Goal: Task Accomplishment & Management: Complete application form

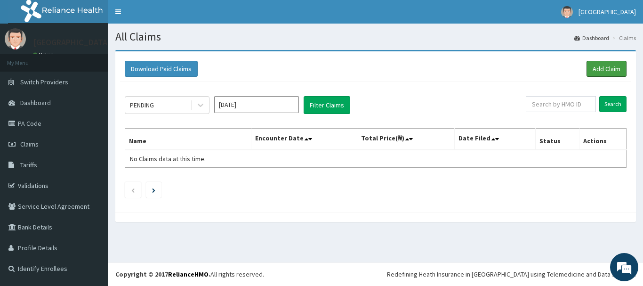
click at [600, 68] on link "Add Claim" at bounding box center [607, 69] width 40 height 16
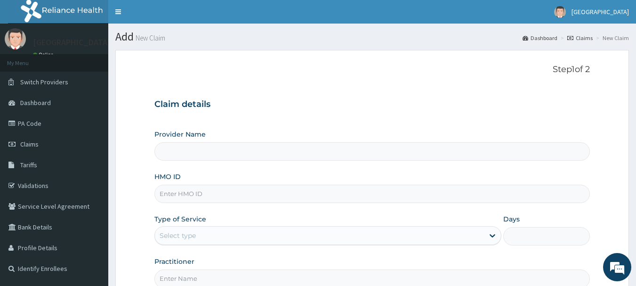
type input "[GEOGRAPHIC_DATA]"
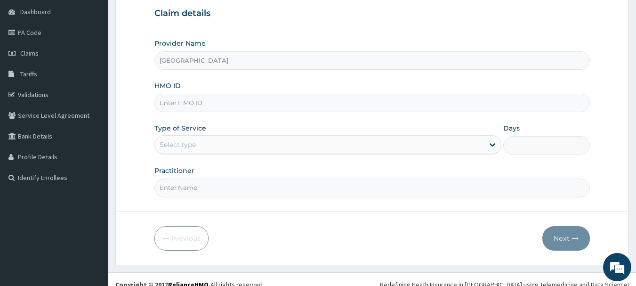
scroll to position [94, 0]
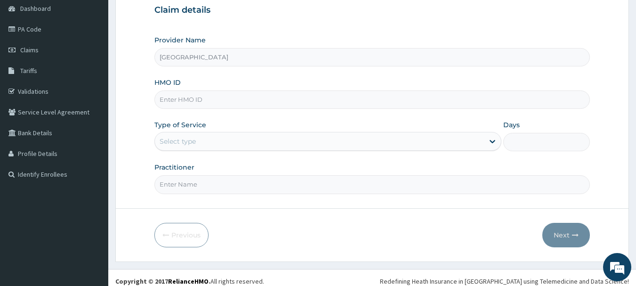
click at [238, 94] on input "HMO ID" at bounding box center [372, 99] width 436 height 18
paste input "JNY/10038/f"
type input "JNY/10038/f"
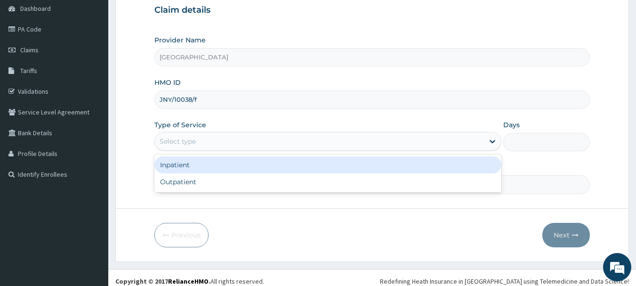
click at [253, 138] on div "Select type" at bounding box center [319, 141] width 329 height 15
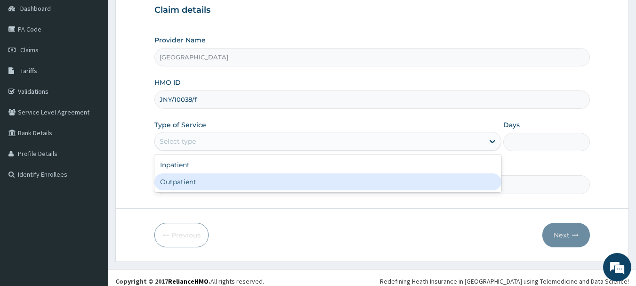
click at [223, 177] on div "Outpatient" at bounding box center [327, 181] width 347 height 17
type input "1"
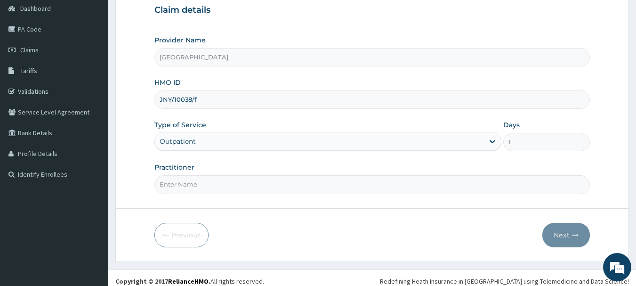
click at [223, 178] on input "Practitioner" at bounding box center [372, 184] width 436 height 18
type input "Dr [PERSON_NAME]"
click at [567, 238] on button "Next" at bounding box center [566, 235] width 48 height 24
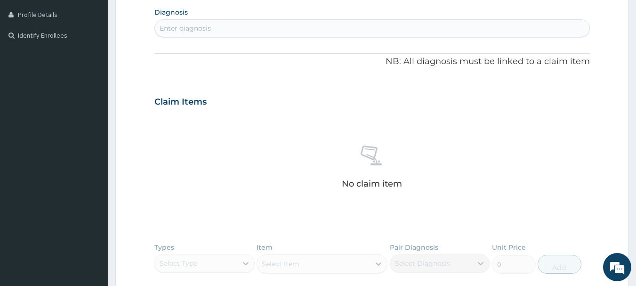
scroll to position [61, 0]
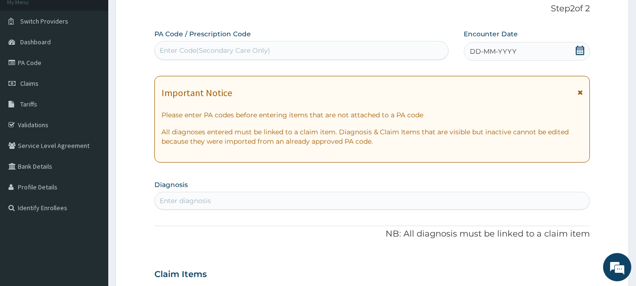
click at [502, 50] on span "DD-MM-YYYY" at bounding box center [493, 51] width 47 height 9
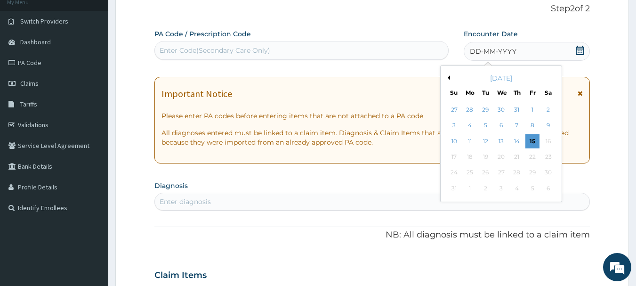
click at [537, 137] on div "15" at bounding box center [532, 141] width 14 height 14
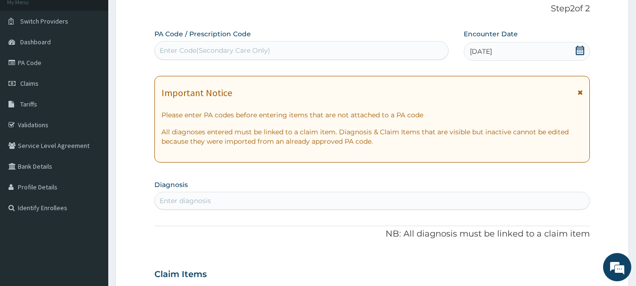
click at [295, 201] on div "Enter diagnosis" at bounding box center [372, 200] width 435 height 15
type input "c"
type input "wax"
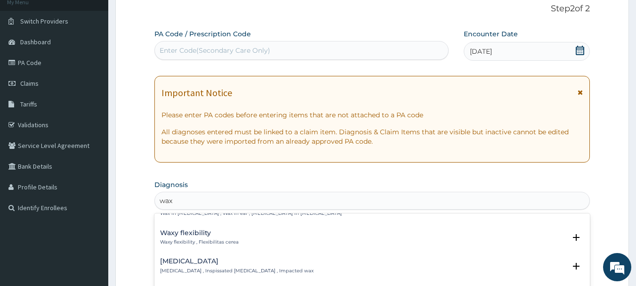
scroll to position [0, 0]
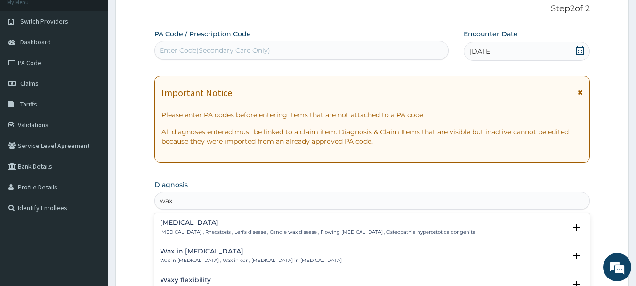
click at [274, 253] on h4 "Wax in [MEDICAL_DATA]" at bounding box center [251, 251] width 182 height 7
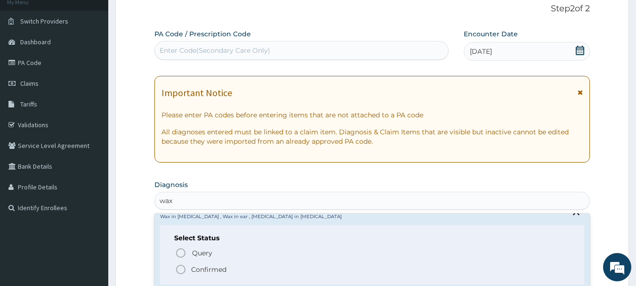
scroll to position [94, 0]
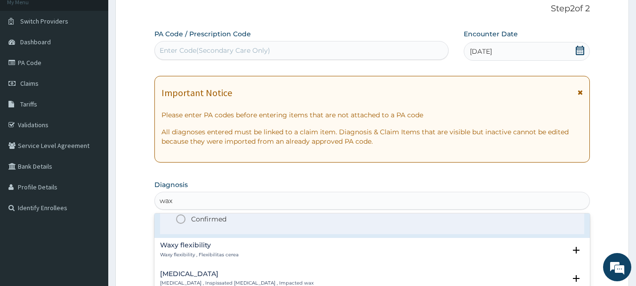
click at [185, 218] on icon "status option filled" at bounding box center [180, 218] width 11 height 11
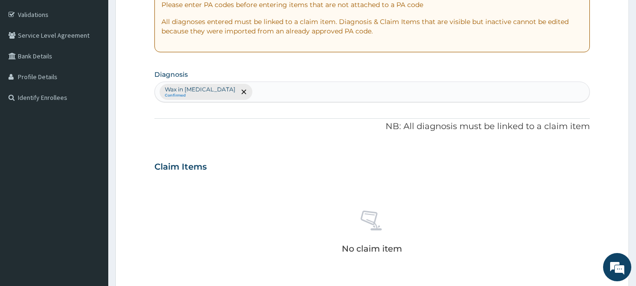
scroll to position [296, 0]
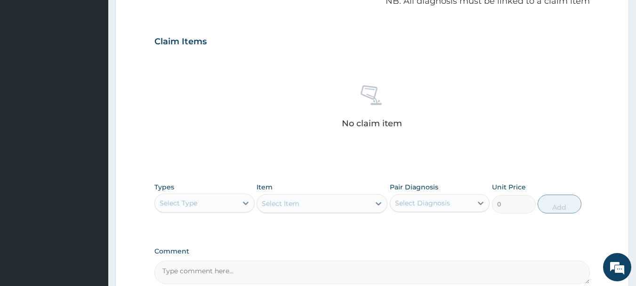
click at [204, 201] on div "Select Type" at bounding box center [196, 202] width 82 height 15
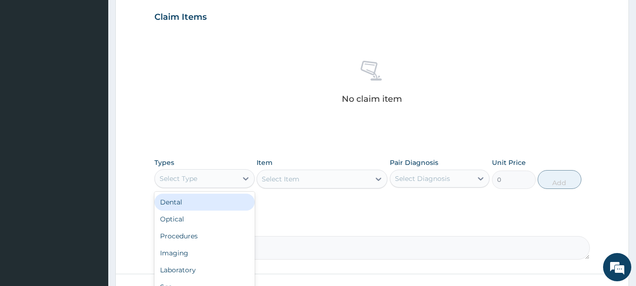
scroll to position [343, 0]
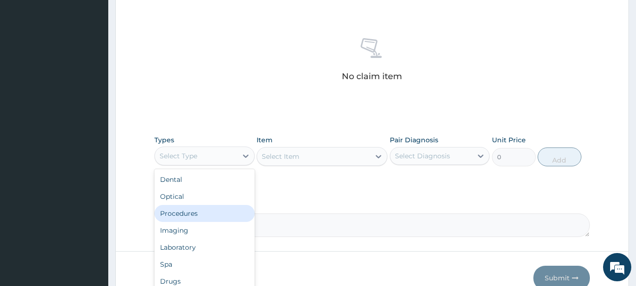
click at [213, 217] on div "Procedures" at bounding box center [204, 213] width 100 height 17
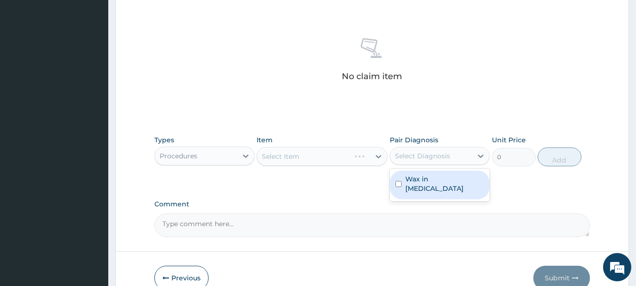
click at [411, 158] on div "Select Diagnosis" at bounding box center [422, 155] width 55 height 9
click at [413, 178] on label "Wax in [MEDICAL_DATA]" at bounding box center [444, 183] width 79 height 19
checkbox input "true"
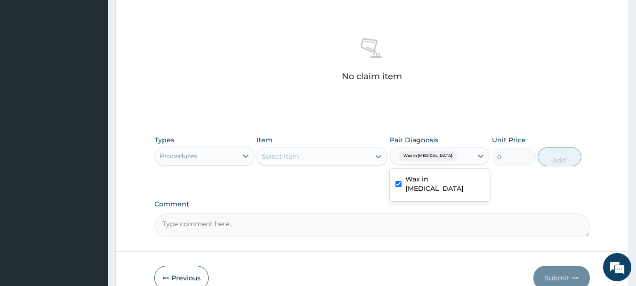
click at [378, 162] on div at bounding box center [378, 156] width 17 height 17
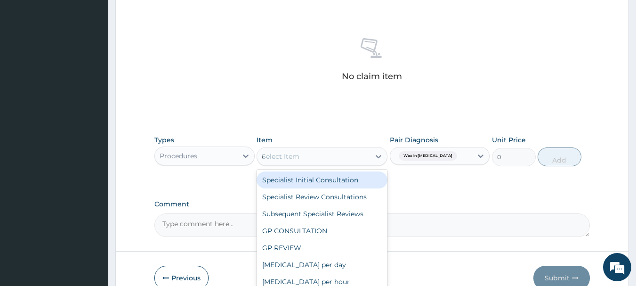
type input "ear"
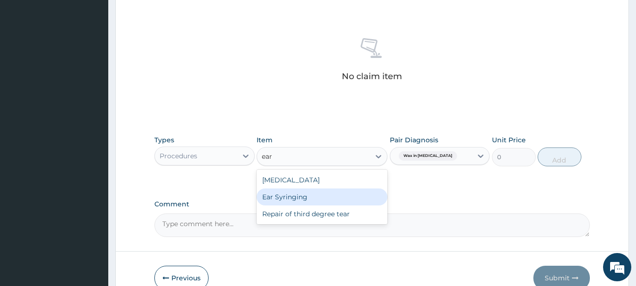
click at [322, 196] on div "Ear Syringing" at bounding box center [322, 196] width 131 height 17
type input "5000"
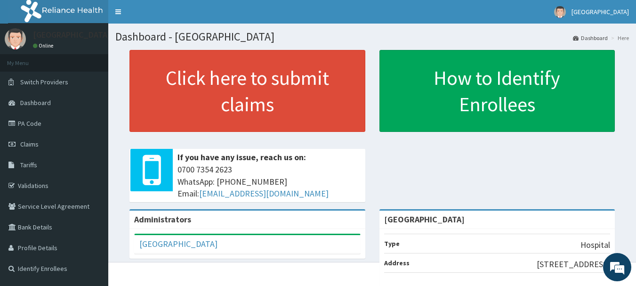
click at [52, 141] on link "Claims" at bounding box center [54, 144] width 108 height 21
